Goal: Task Accomplishment & Management: Manage account settings

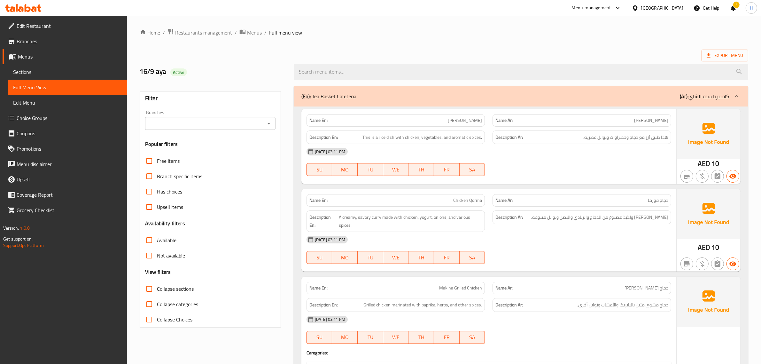
click at [649, 8] on div "[GEOGRAPHIC_DATA]" at bounding box center [662, 7] width 42 height 7
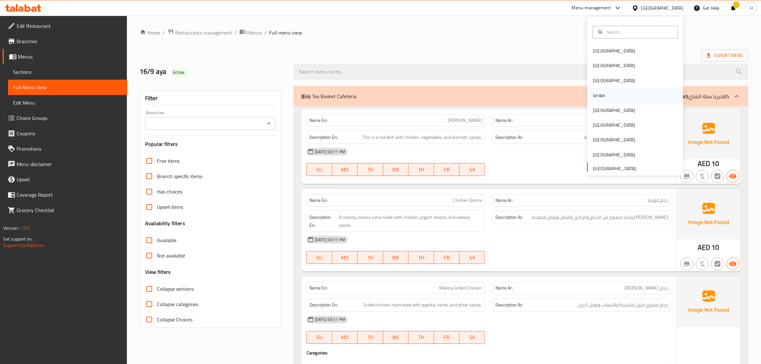
click at [609, 96] on div "Jordan" at bounding box center [635, 95] width 96 height 15
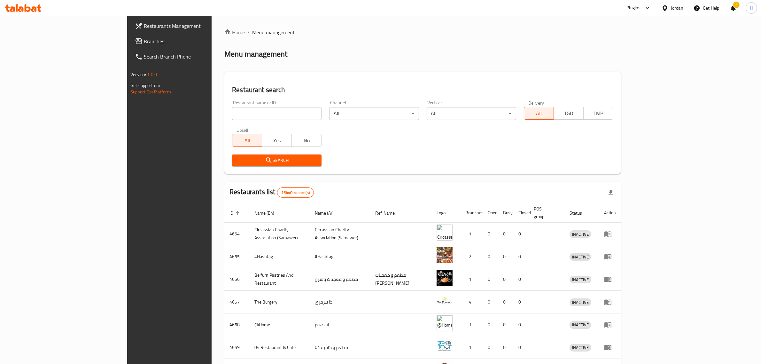
click at [666, 8] on icon at bounding box center [664, 7] width 4 height 5
click at [613, 168] on div "[GEOGRAPHIC_DATA]" at bounding box center [614, 167] width 42 height 7
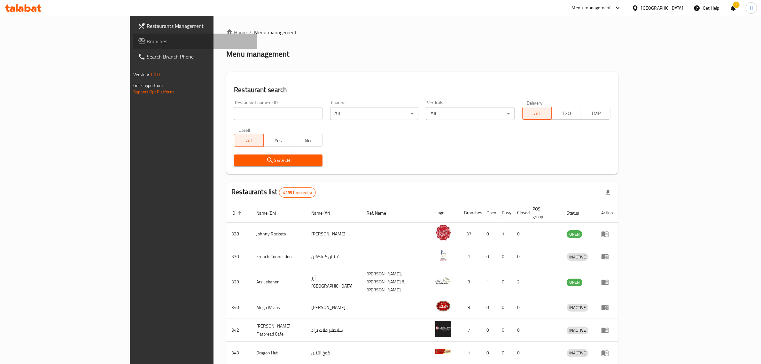
click at [147, 41] on span "Branches" at bounding box center [199, 41] width 105 height 8
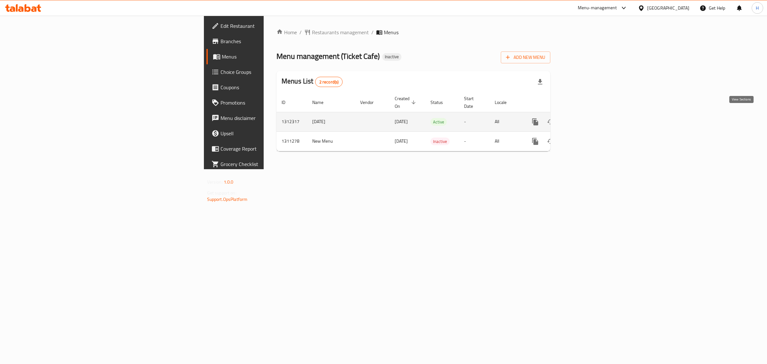
click at [589, 115] on link "enhanced table" at bounding box center [580, 121] width 15 height 15
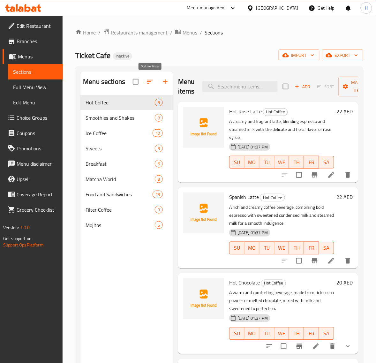
click at [152, 83] on icon "button" at bounding box center [150, 82] width 8 height 8
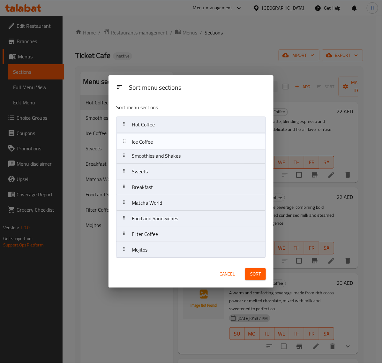
drag, startPoint x: 170, startPoint y: 159, endPoint x: 170, endPoint y: 143, distance: 16.0
click at [170, 143] on nav "Hot Coffee Smoothies and Shakes Ice Coffee Sweets Breakfast Matcha World Food a…" at bounding box center [191, 188] width 150 height 142
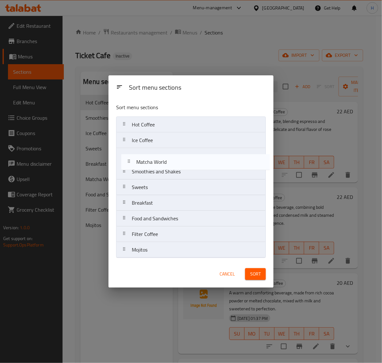
drag, startPoint x: 168, startPoint y: 204, endPoint x: 173, endPoint y: 158, distance: 45.9
click at [173, 158] on nav "Hot Coffee Ice Coffee Smoothies and Shakes Sweets Breakfast Matcha World Food a…" at bounding box center [191, 188] width 150 height 142
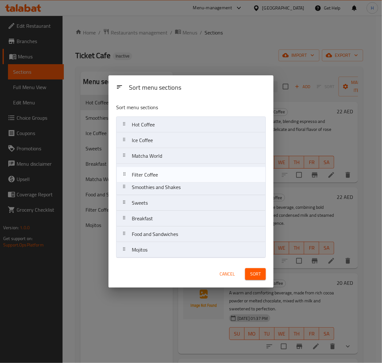
drag, startPoint x: 173, startPoint y: 237, endPoint x: 173, endPoint y: 175, distance: 62.0
click at [173, 175] on nav "Hot Coffee Ice Coffee Matcha World Smoothies and Shakes Sweets Breakfast Food a…" at bounding box center [191, 188] width 150 height 142
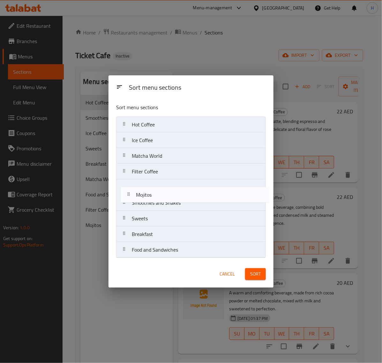
drag, startPoint x: 188, startPoint y: 251, endPoint x: 192, endPoint y: 192, distance: 59.2
click at [192, 192] on nav "Hot Coffee Ice Coffee Matcha World Filter Coffee Smoothies and Shakes Sweets Br…" at bounding box center [191, 188] width 150 height 142
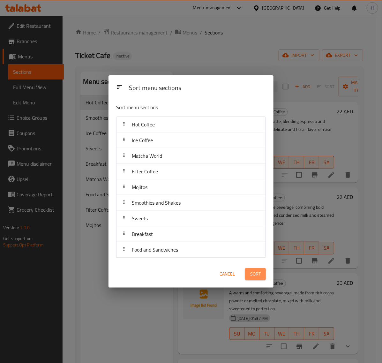
click at [258, 274] on span "Sort" at bounding box center [255, 274] width 11 height 8
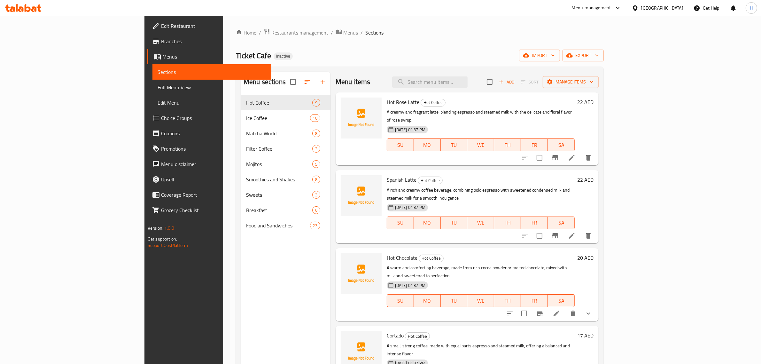
click at [157, 85] on span "Full Menu View" at bounding box center [211, 87] width 109 height 8
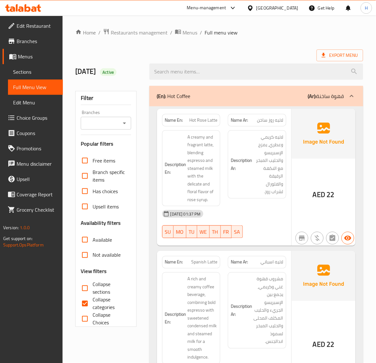
drag, startPoint x: 93, startPoint y: 285, endPoint x: 141, endPoint y: 296, distance: 49.2
click at [93, 285] on span "Collapse sections" at bounding box center [109, 288] width 33 height 15
click at [93, 285] on input "Collapse sections" at bounding box center [84, 288] width 15 height 15
checkbox input "true"
click at [90, 301] on input "Collapse categories" at bounding box center [84, 303] width 15 height 15
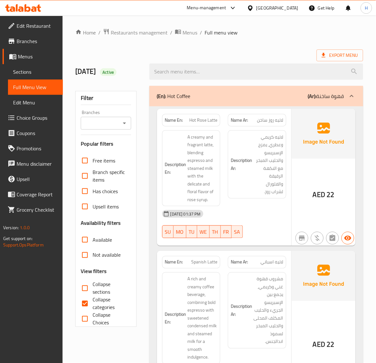
checkbox input "false"
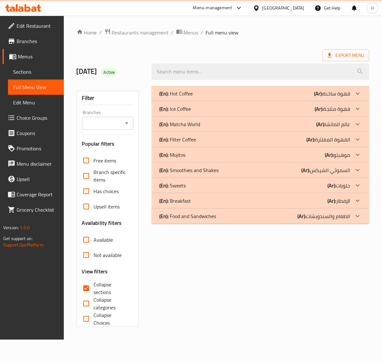
click at [90, 286] on input "Collapse sections" at bounding box center [86, 288] width 15 height 15
checkbox input "false"
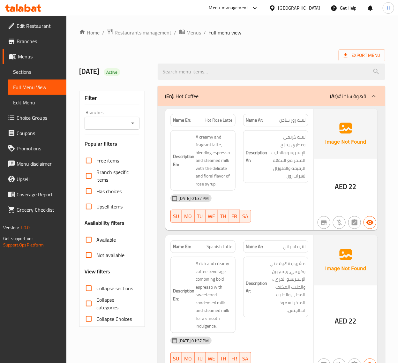
click at [303, 206] on div "[DATE] 01:37 PM" at bounding box center [240, 198] width 146 height 15
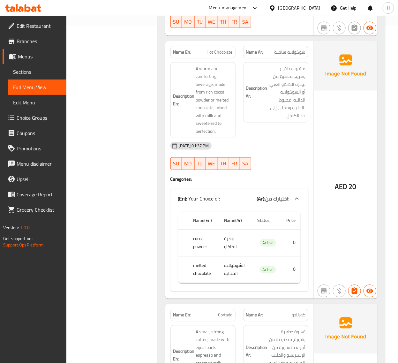
scroll to position [346, 0]
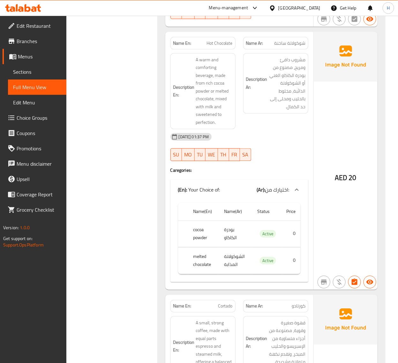
click at [214, 42] on span "Hot Chocolate" at bounding box center [220, 43] width 26 height 7
copy span "Hot Chocolate"
click at [227, 46] on span "Hot Chocolate" at bounding box center [220, 43] width 26 height 7
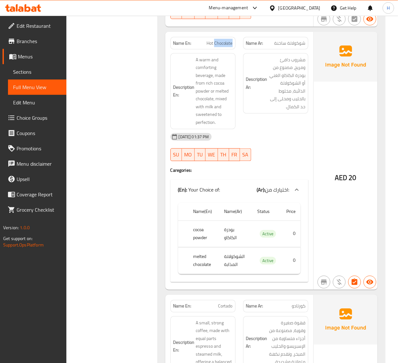
click at [227, 46] on span "Hot Chocolate" at bounding box center [220, 43] width 26 height 7
click at [221, 45] on span "Hot Chocolate" at bounding box center [220, 43] width 26 height 7
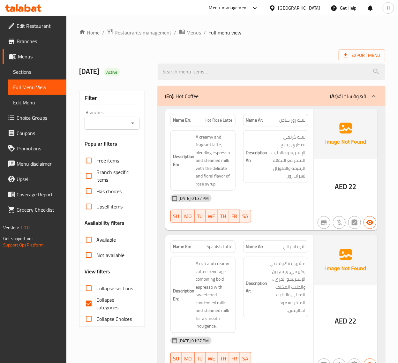
click at [31, 74] on span "Sections" at bounding box center [37, 72] width 48 height 8
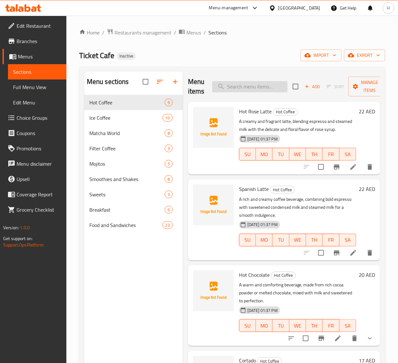
click at [257, 91] on input "search" at bounding box center [249, 86] width 75 height 11
paste input "Hot Chocolate"
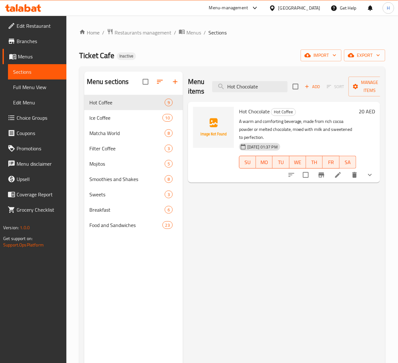
type input "Hot Chocolate"
click at [338, 178] on icon at bounding box center [338, 175] width 8 height 8
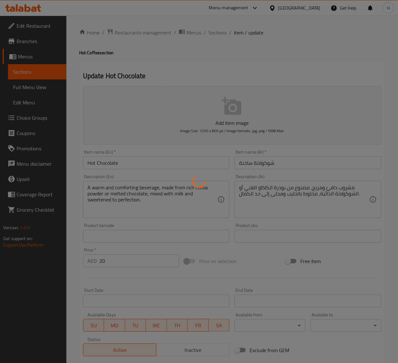
type input "اختيارك من:"
type input "1"
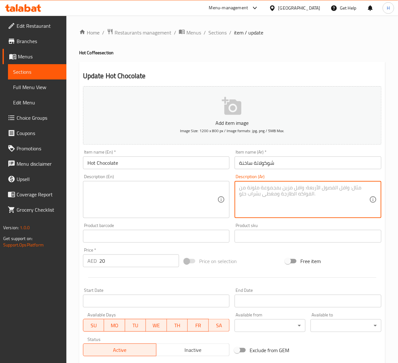
click at [72, 180] on div "Home / Restaurants management / Menus / Sections / item / update Hot Coffee sec…" at bounding box center [232, 239] width 332 height 446
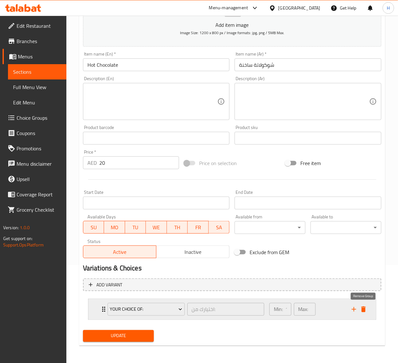
click at [367, 312] on icon "delete" at bounding box center [364, 310] width 8 height 8
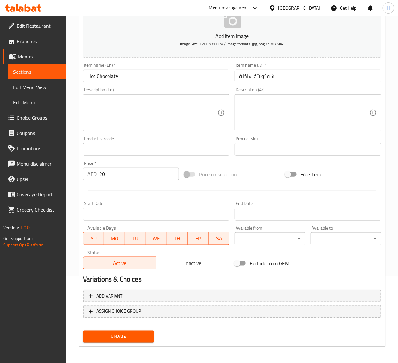
click at [143, 333] on span "Update" at bounding box center [118, 337] width 61 height 8
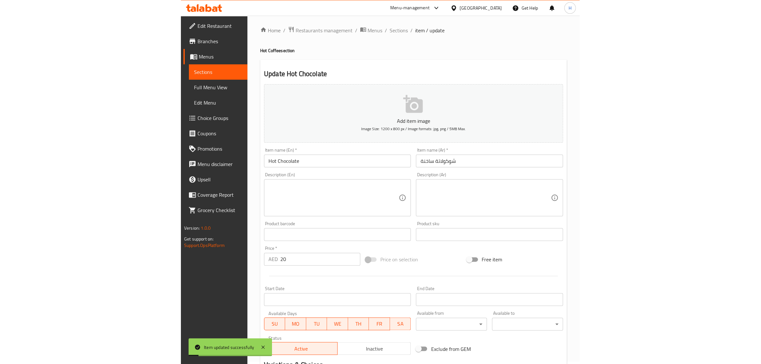
scroll to position [0, 0]
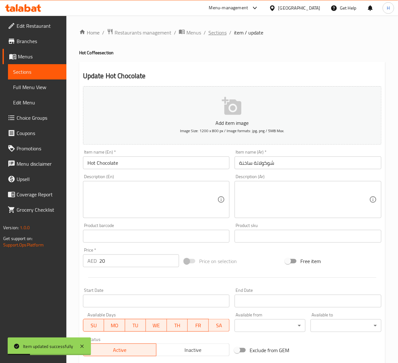
click at [218, 34] on span "Sections" at bounding box center [218, 33] width 18 height 8
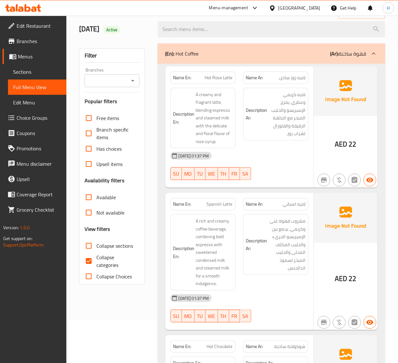
scroll to position [80, 0]
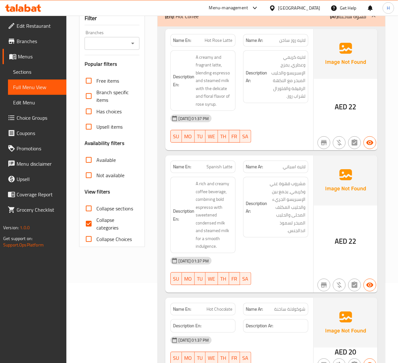
click at [107, 220] on span "Collapse categories" at bounding box center [115, 223] width 38 height 15
click at [96, 220] on input "Collapse categories" at bounding box center [88, 223] width 15 height 15
checkbox input "false"
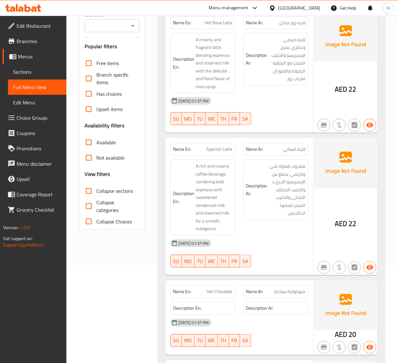
scroll to position [106, 0]
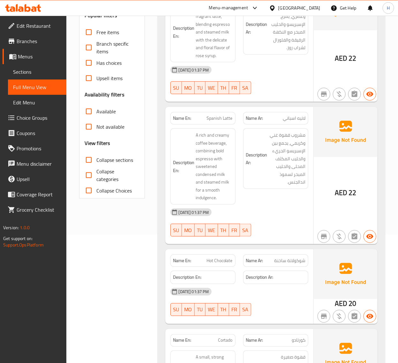
scroll to position [186, 0]
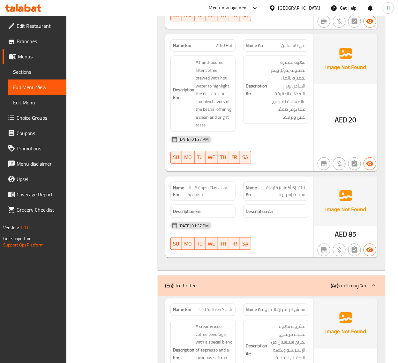
scroll to position [958, 0]
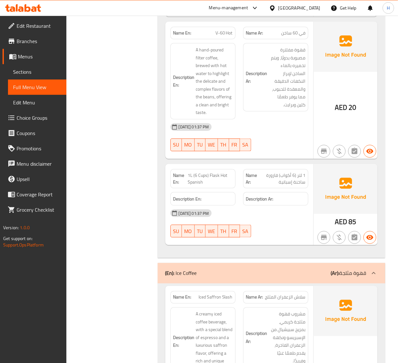
click at [225, 177] on span "1L (6 Cups) Flask Hot Spanish" at bounding box center [210, 178] width 45 height 13
copy span "1L (6 Cups) Flask Hot Spanish"
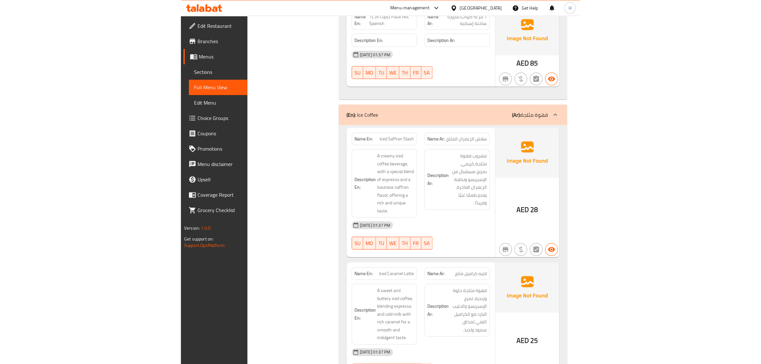
scroll to position [1118, 0]
